Goal: Task Accomplishment & Management: Manage account settings

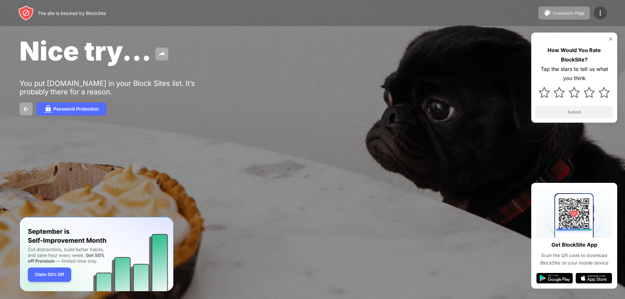
click at [596, 10] on div at bounding box center [600, 13] width 13 height 13
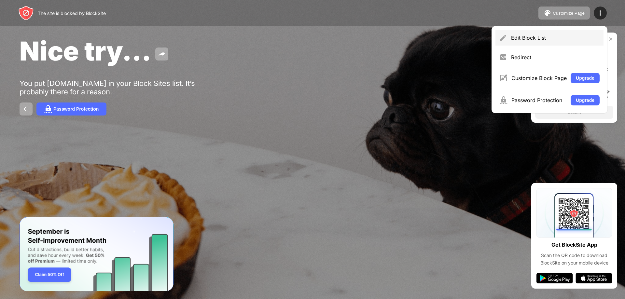
click at [553, 35] on div "Edit Block List" at bounding box center [555, 38] width 89 height 7
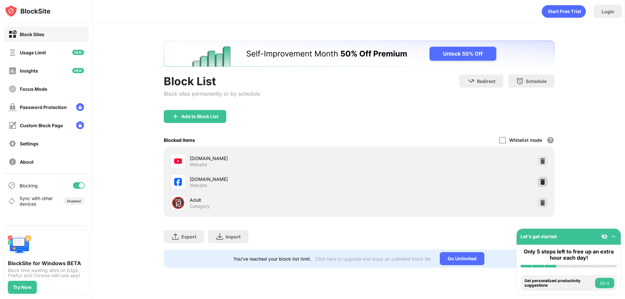
click at [543, 181] on img at bounding box center [543, 182] width 7 height 7
